Goal: Information Seeking & Learning: Find specific fact

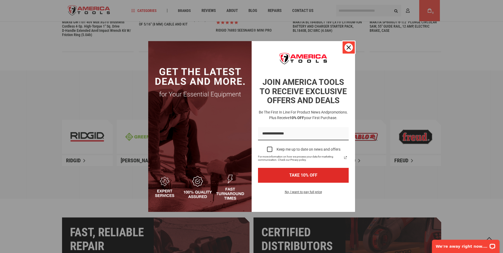
click at [350, 47] on icon "close icon" at bounding box center [349, 47] width 4 height 4
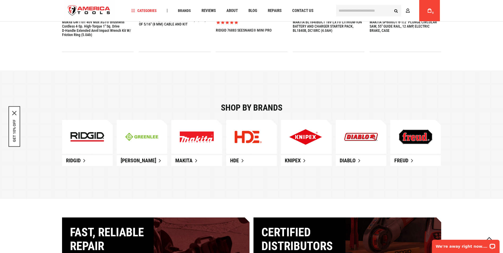
click at [181, 6] on div "Navigation Categories Plumbing Tools Drain Cleaning Diagnostics Pressing Diagno…" at bounding box center [231, 10] width 207 height 21
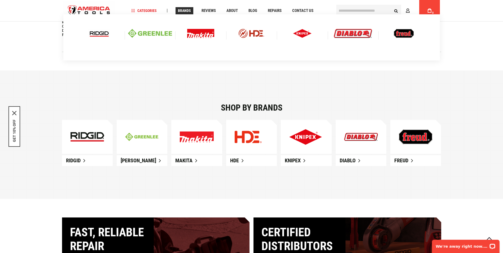
click at [180, 9] on span "Brands" at bounding box center [184, 11] width 13 height 4
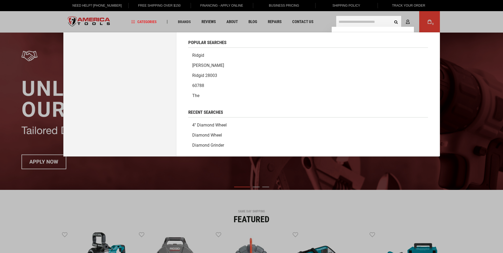
click at [356, 21] on input "text" at bounding box center [368, 22] width 65 height 12
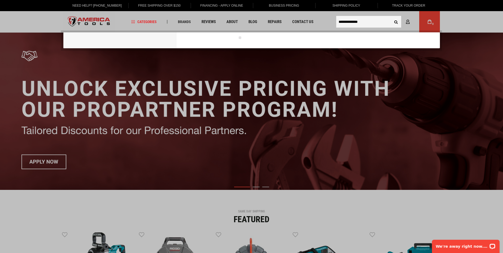
type input "**********"
click at [391, 17] on button "Search" at bounding box center [396, 22] width 10 height 10
